Goal: Task Accomplishment & Management: Use online tool/utility

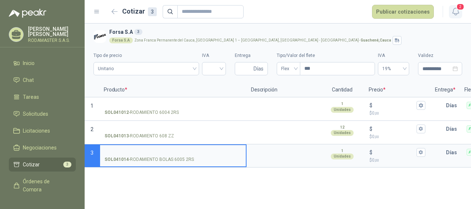
click at [460, 9] on span "2" at bounding box center [460, 6] width 8 height 7
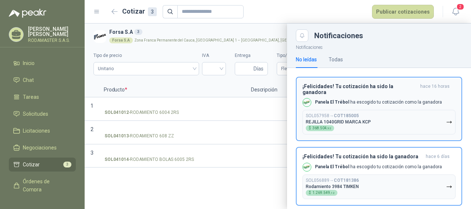
click at [375, 110] on button "SOL057958 → COT185005 REJILLA 1040GRID MARCA KCP $ 368.504 ,92" at bounding box center [378, 122] width 153 height 25
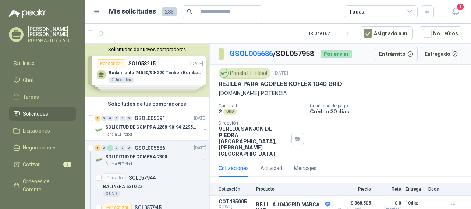
scroll to position [17, 0]
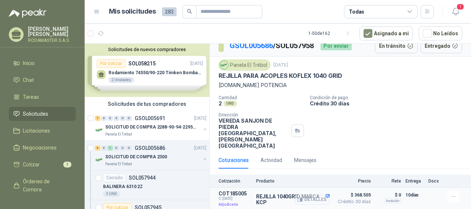
click at [322, 199] on button "Detalles" at bounding box center [312, 200] width 35 height 10
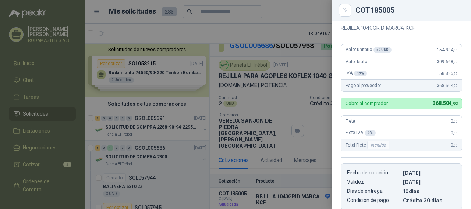
scroll to position [0, 0]
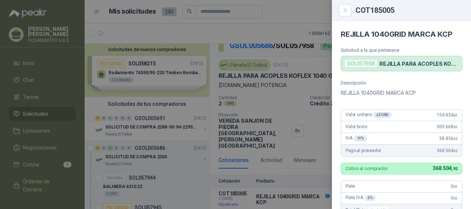
click at [280, 92] on div at bounding box center [235, 104] width 471 height 209
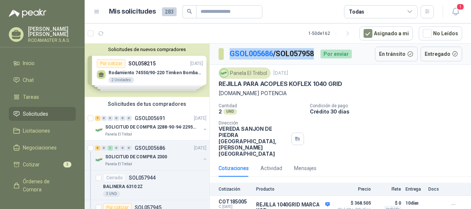
drag, startPoint x: 322, startPoint y: 51, endPoint x: 227, endPoint y: 54, distance: 94.9
click at [227, 54] on div "GSOL005686 / SOL057958 Por enviar" at bounding box center [284, 54] width 133 height 12
copy p "GSOL005686 / SOL057958"
